Goal: Information Seeking & Learning: Check status

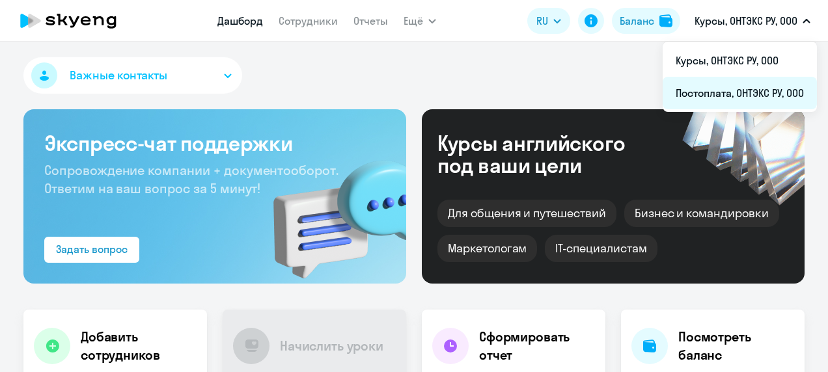
click at [749, 90] on li "Постоплата, ОНТЭКС РУ, ООО" at bounding box center [740, 93] width 154 height 33
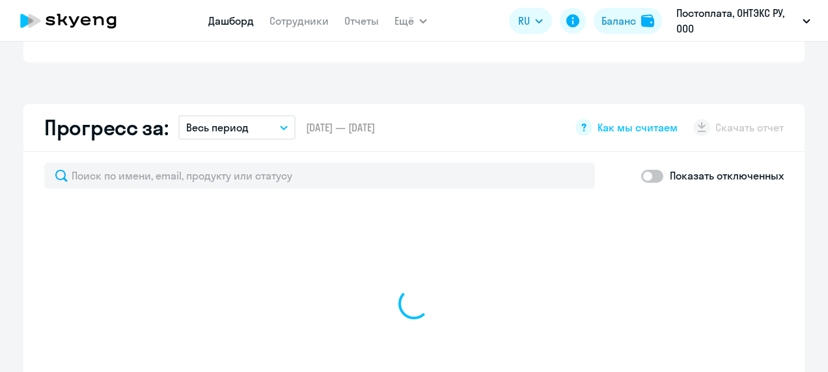
scroll to position [744, 0]
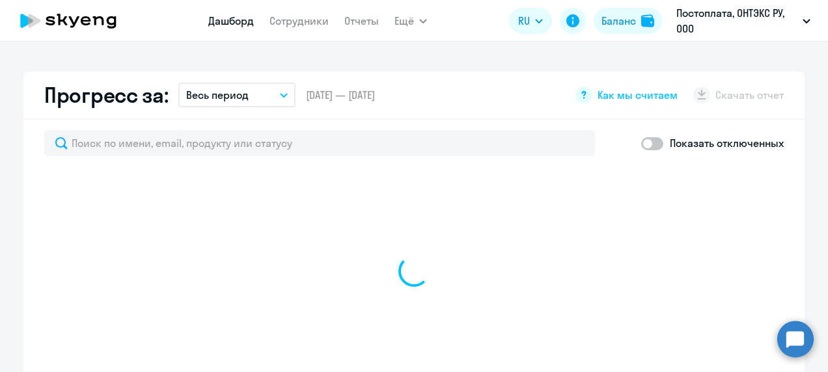
select select "30"
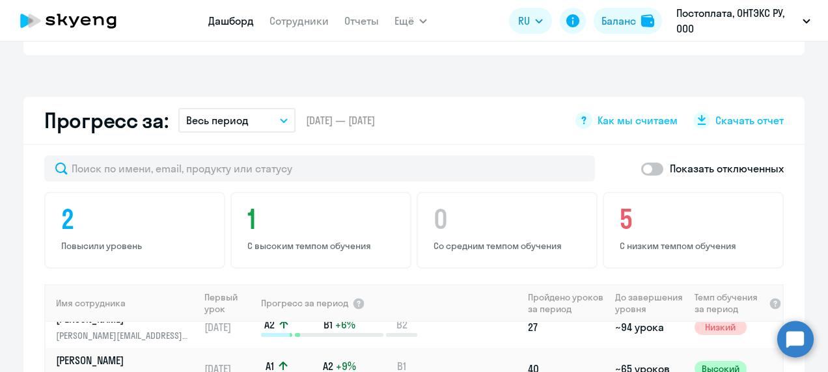
scroll to position [764, 0]
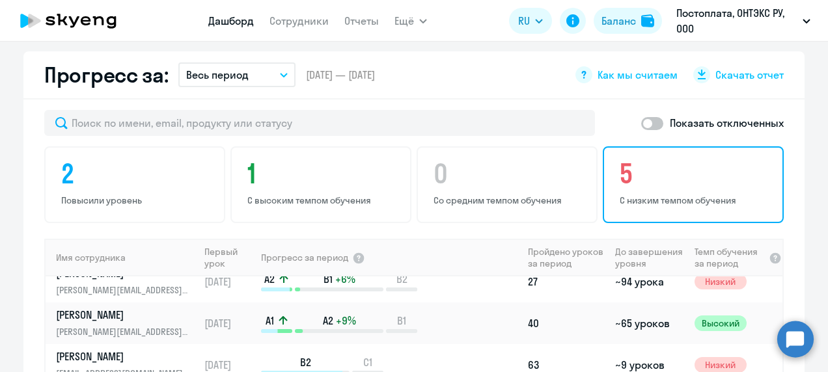
click at [641, 195] on p "С низким темпом обучения" at bounding box center [695, 201] width 151 height 12
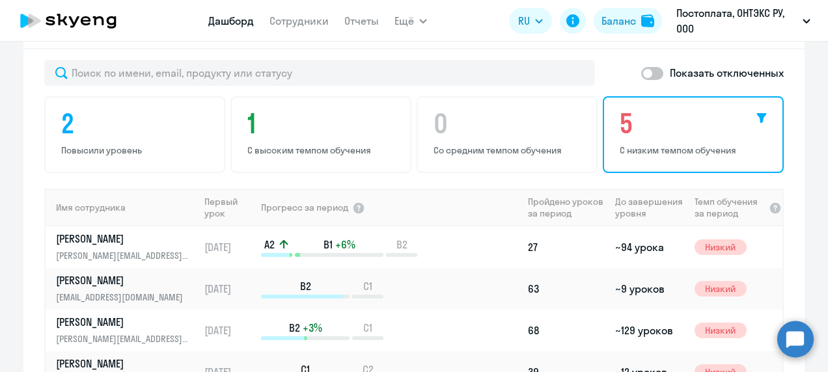
scroll to position [786, 0]
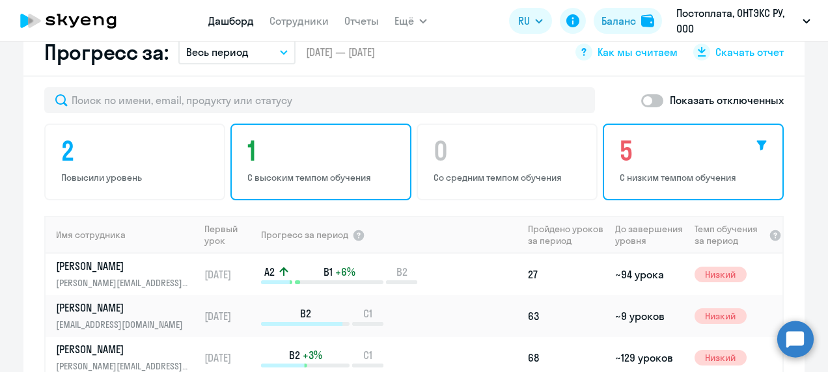
click at [322, 172] on p "С высоким темпом обучения" at bounding box center [322, 178] width 151 height 12
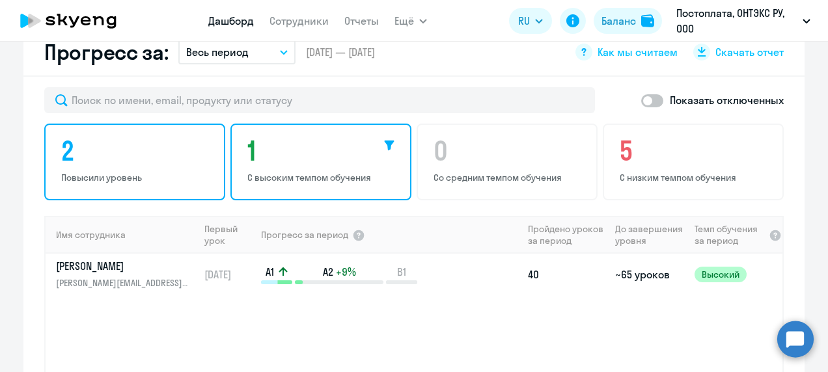
click at [156, 135] on h4 "2" at bounding box center [136, 150] width 151 height 31
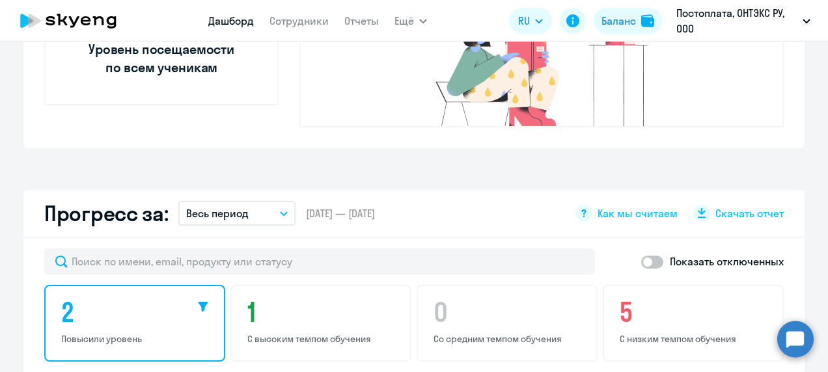
scroll to position [627, 0]
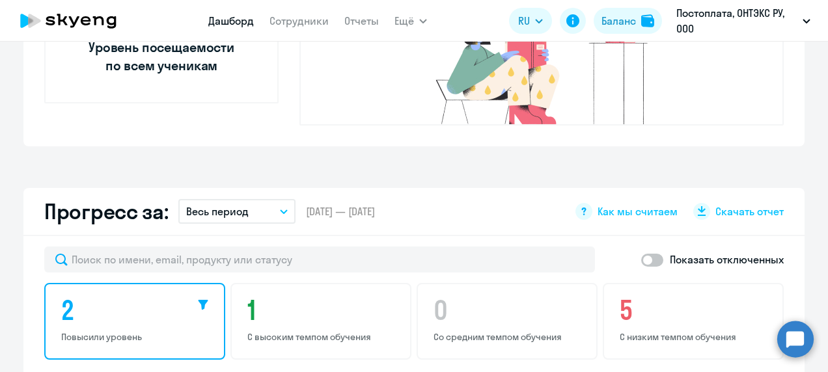
click at [281, 210] on icon "button" at bounding box center [284, 211] width 7 height 3
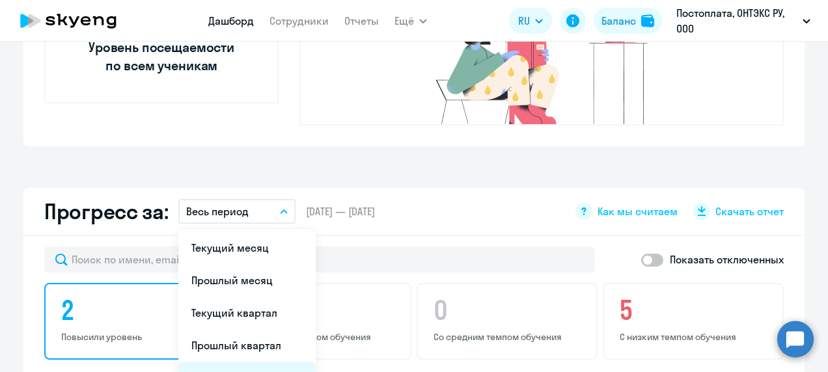
click at [212, 362] on li "Текущий год" at bounding box center [246, 378] width 137 height 33
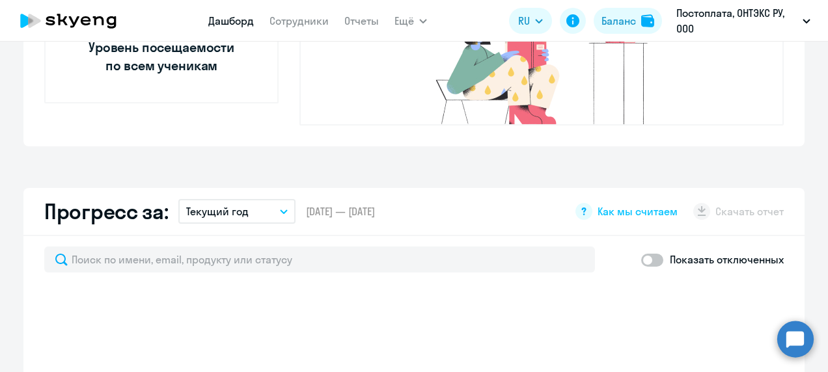
select select "30"
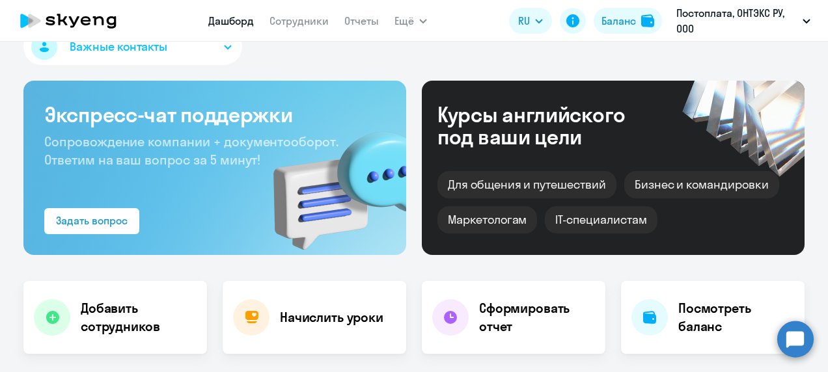
scroll to position [0, 0]
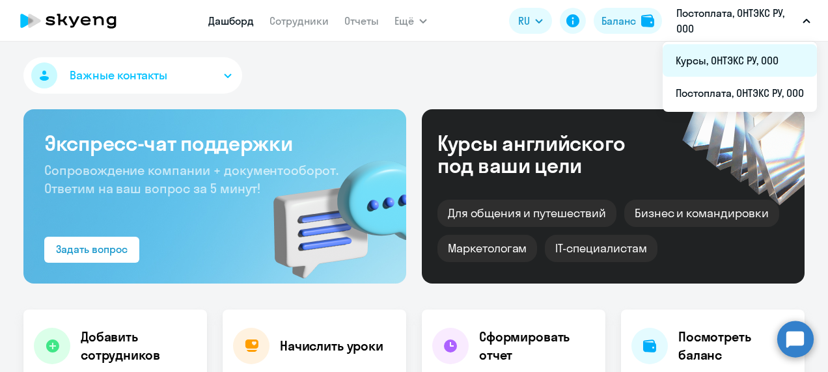
click at [721, 52] on li "Курсы, ОНТЭКС РУ, ООО" at bounding box center [740, 60] width 154 height 33
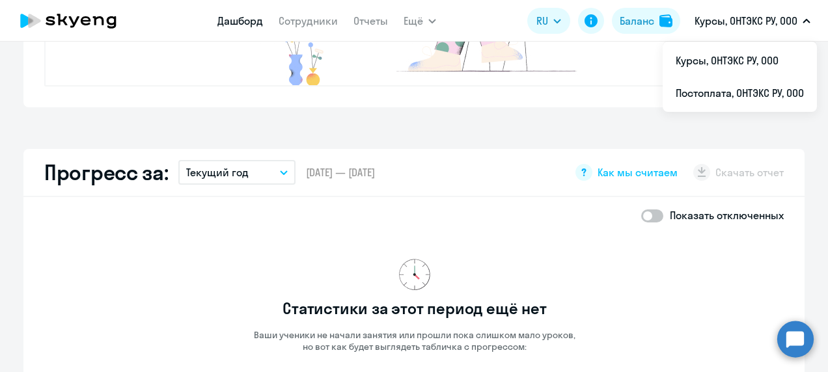
scroll to position [654, 0]
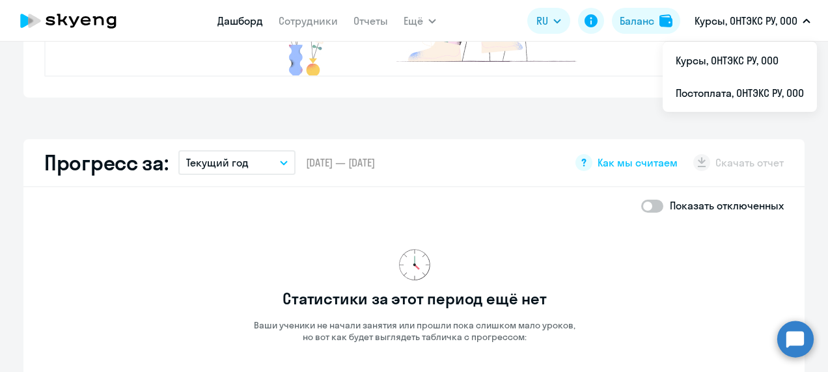
click at [280, 159] on button "Текущий год" at bounding box center [236, 162] width 117 height 25
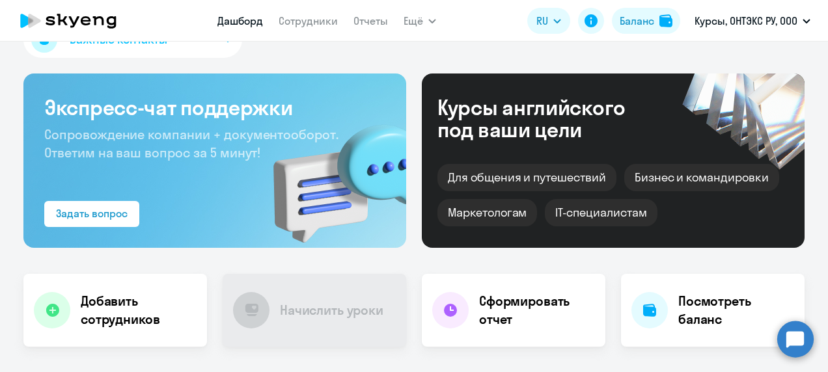
scroll to position [0, 0]
